Goal: Find specific page/section: Find specific page/section

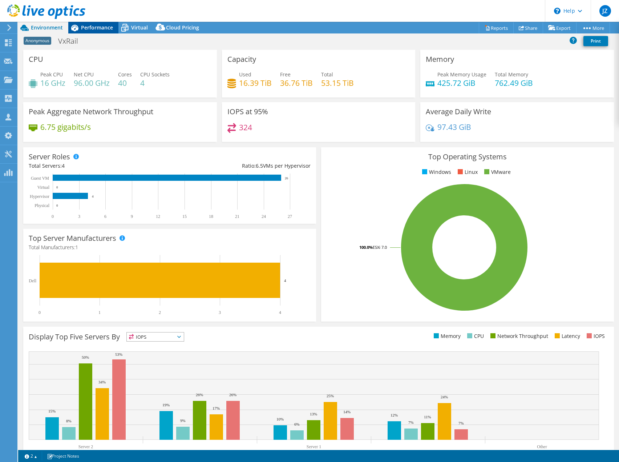
click at [101, 23] on div "Performance" at bounding box center [93, 28] width 50 height 12
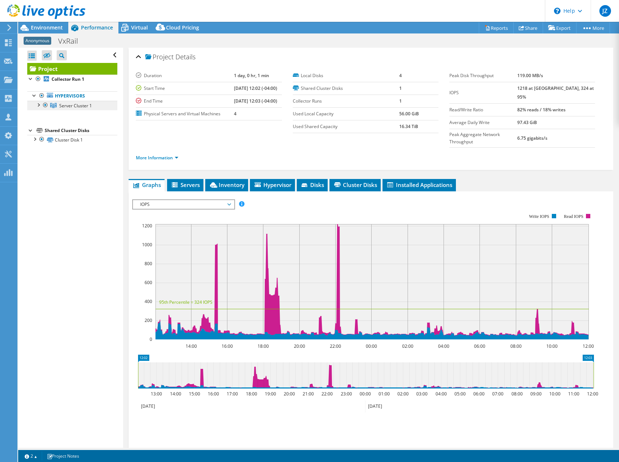
select select "USD"
click at [175, 200] on span "IOPS" at bounding box center [183, 204] width 93 height 9
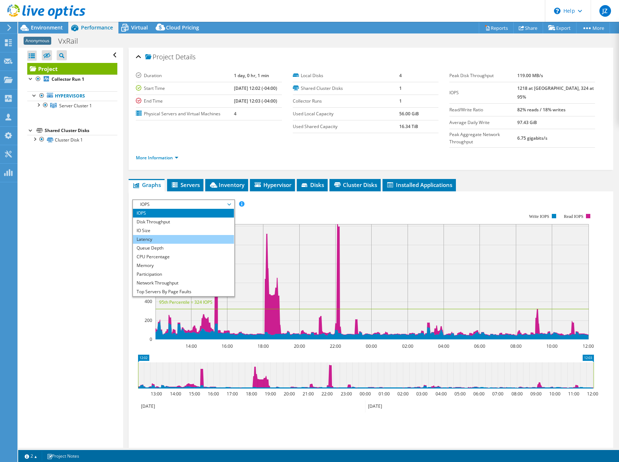
click at [167, 235] on li "Latency" at bounding box center [183, 239] width 101 height 9
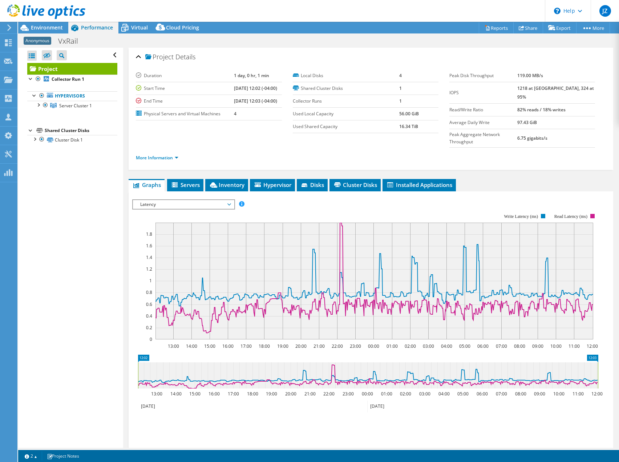
click at [205, 200] on span "Latency" at bounding box center [183, 204] width 93 height 9
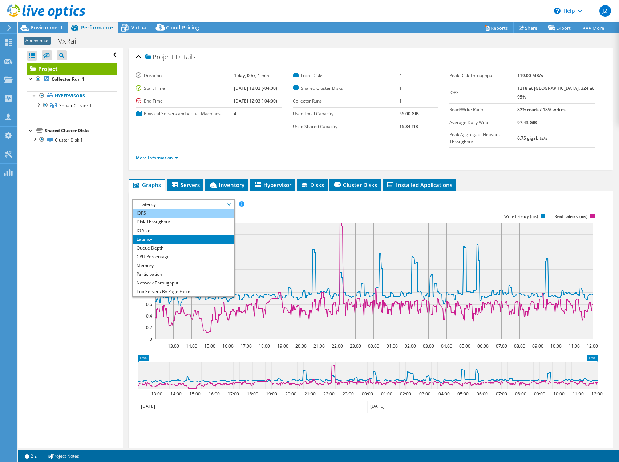
click at [178, 209] on li "IOPS" at bounding box center [183, 213] width 101 height 9
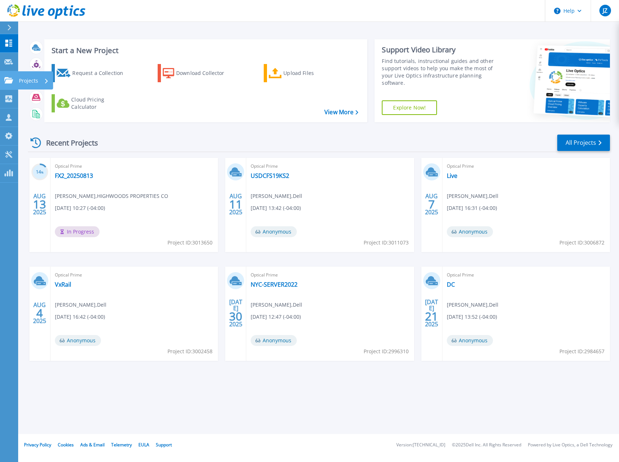
click at [9, 74] on link "Projects Projects" at bounding box center [9, 80] width 18 height 19
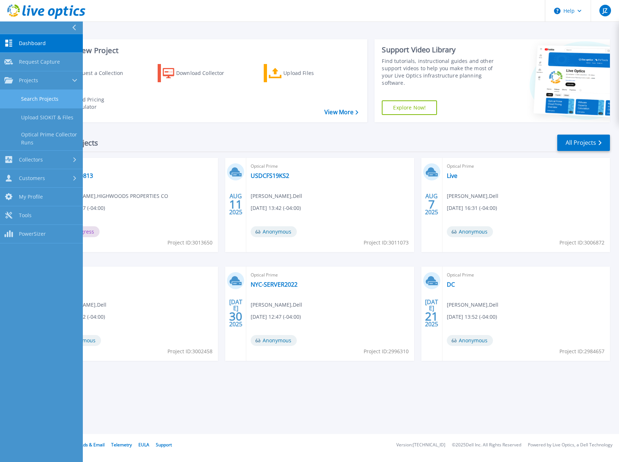
click at [49, 95] on link "Search Projects" at bounding box center [41, 99] width 83 height 19
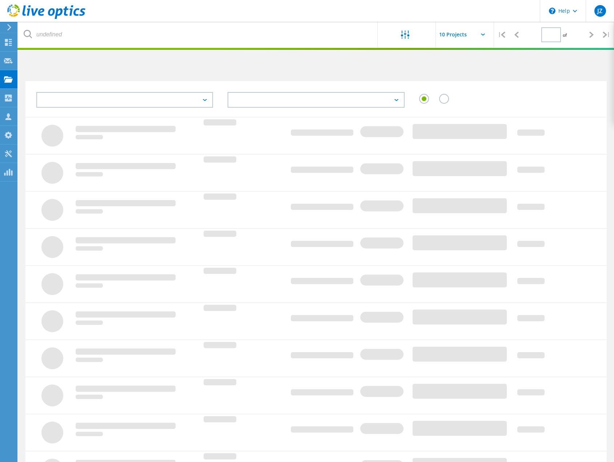
type input "1"
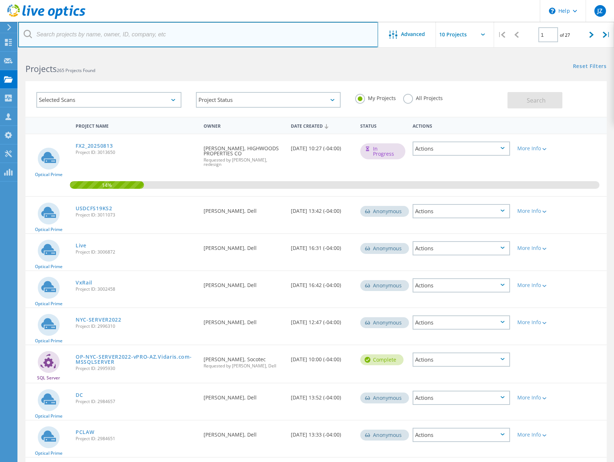
click at [135, 40] on input "text" at bounding box center [198, 34] width 360 height 25
type input "unarco"
